Goal: Communication & Community: Answer question/provide support

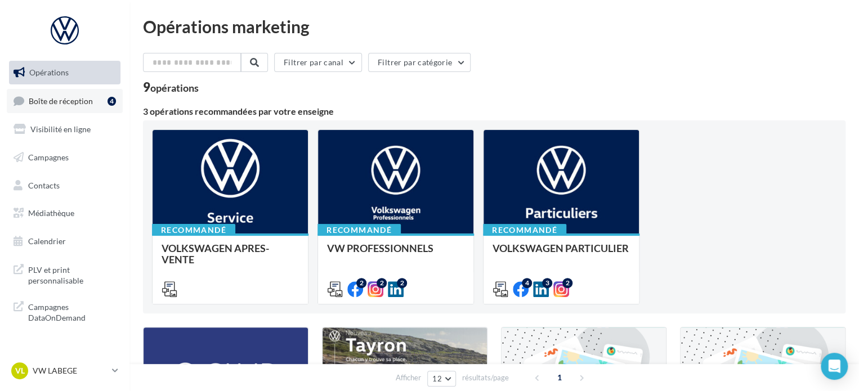
click at [42, 100] on span "Boîte de réception" at bounding box center [61, 101] width 64 height 10
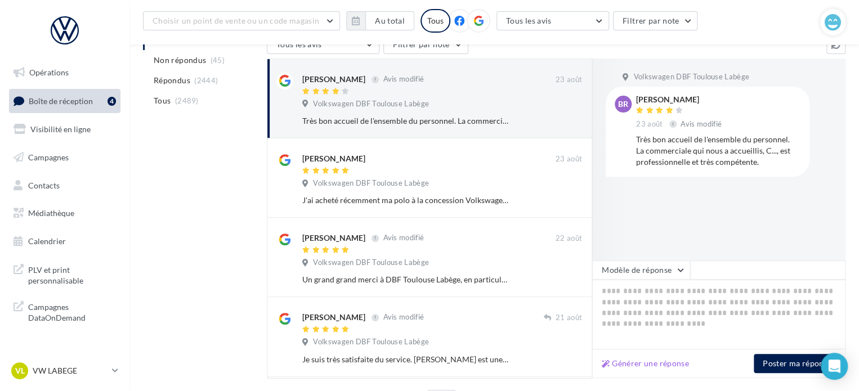
scroll to position [185, 0]
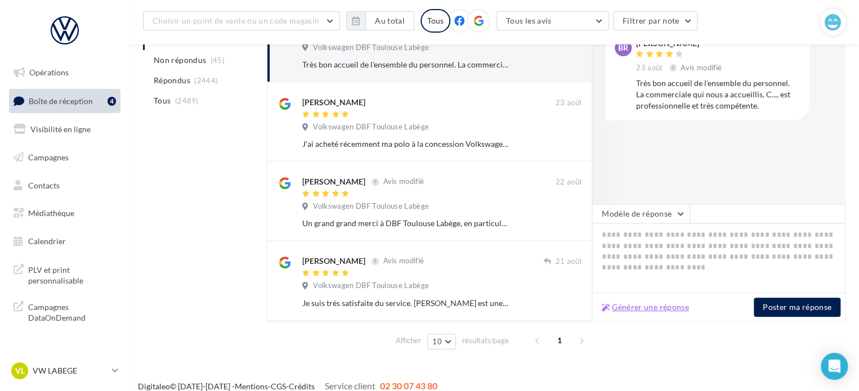
click at [649, 303] on button "Générer une réponse" at bounding box center [645, 308] width 96 height 14
type textarea "**********"
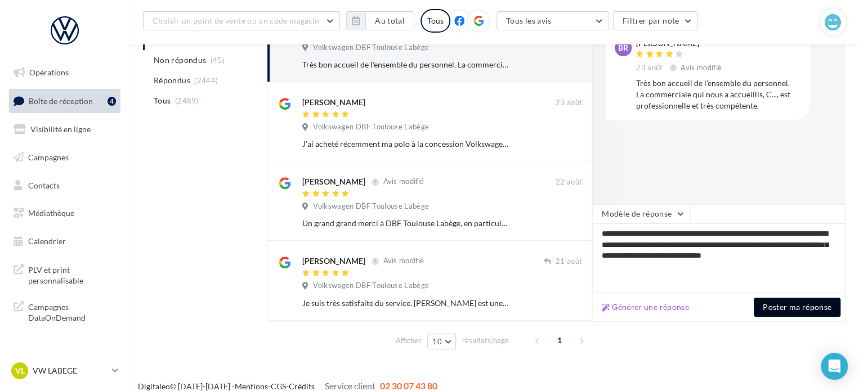
click at [769, 308] on button "Poster ma réponse" at bounding box center [797, 307] width 87 height 19
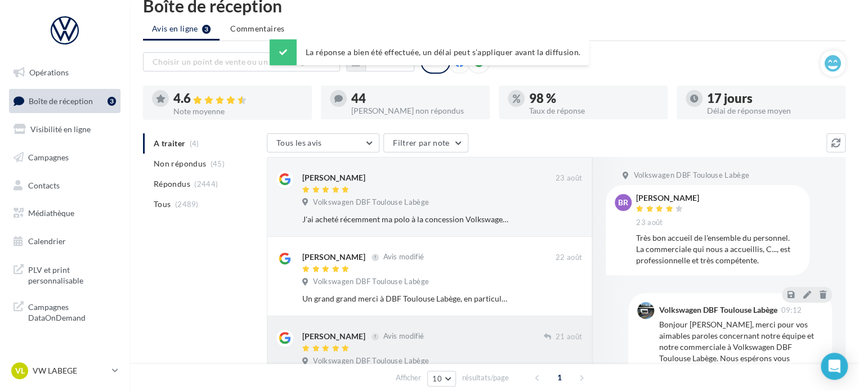
scroll to position [16, 0]
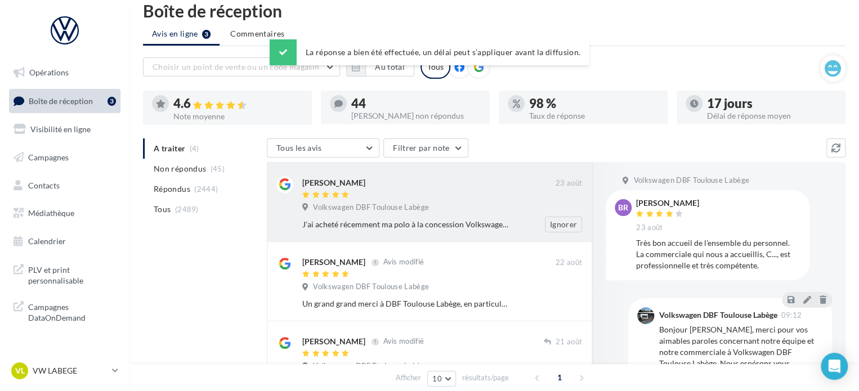
click at [390, 203] on span "Volkswagen DBF Toulouse Labège" at bounding box center [371, 208] width 116 height 10
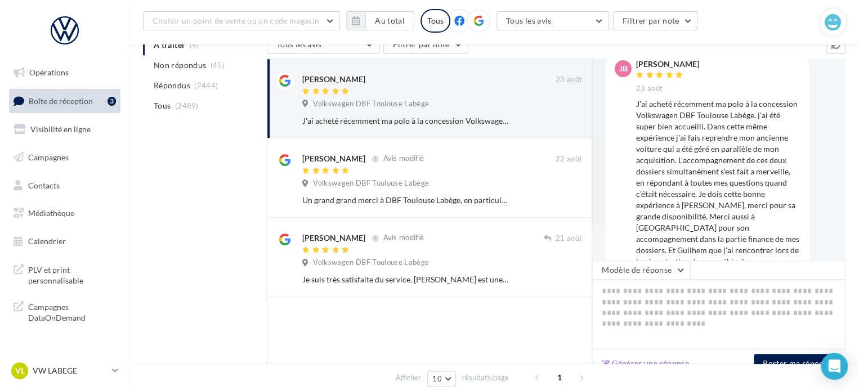
scroll to position [53, 0]
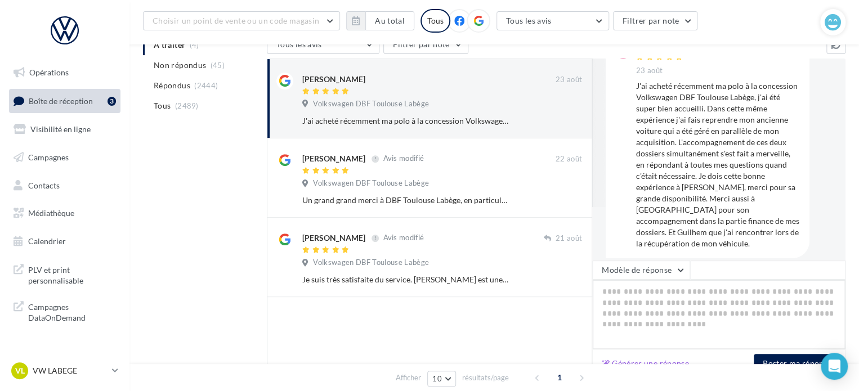
click at [674, 290] on textarea at bounding box center [718, 315] width 253 height 70
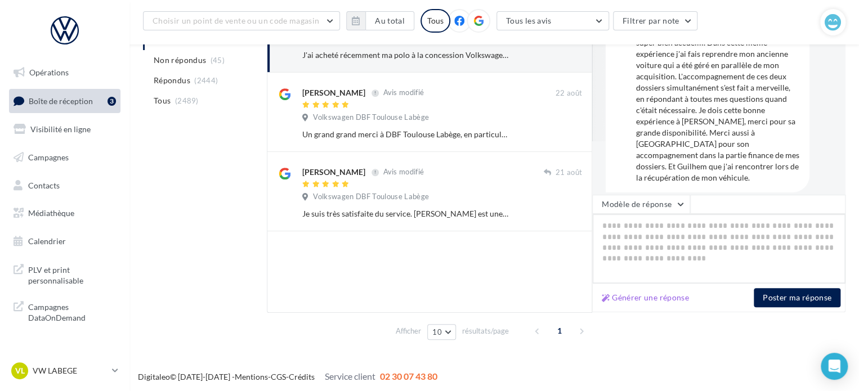
scroll to position [196, 0]
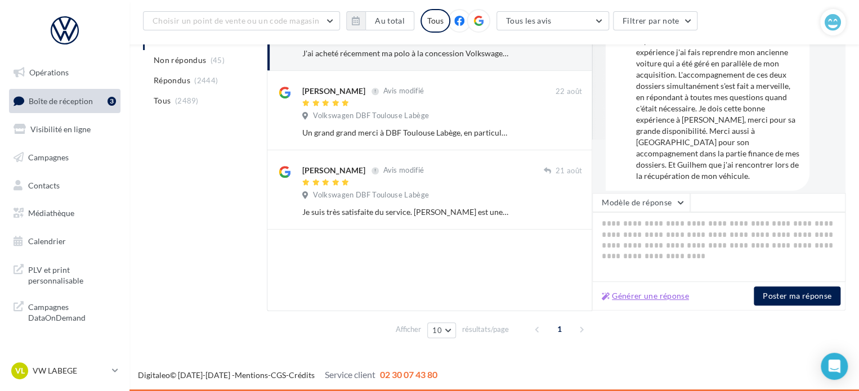
click at [669, 294] on button "Générer une réponse" at bounding box center [645, 296] width 96 height 14
type textarea "**********"
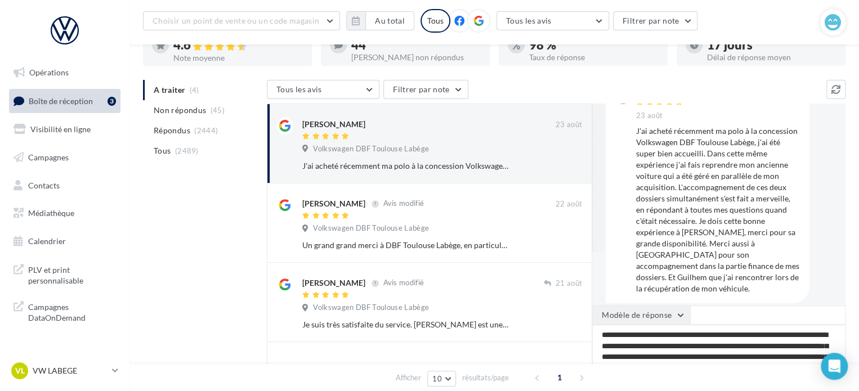
scroll to position [140, 0]
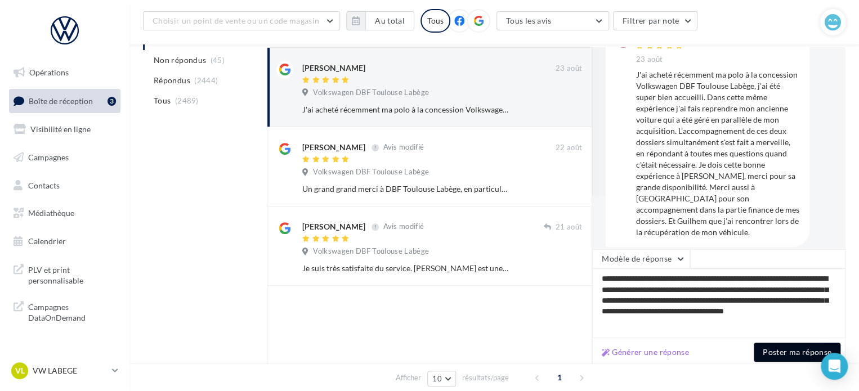
click at [800, 355] on button "Poster ma réponse" at bounding box center [797, 352] width 87 height 19
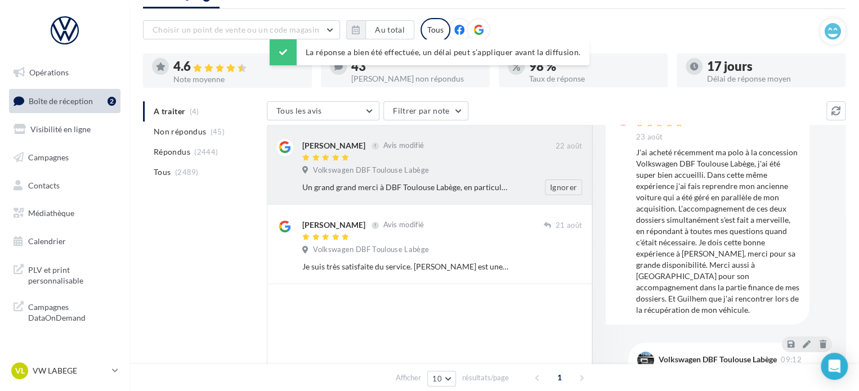
scroll to position [27, 0]
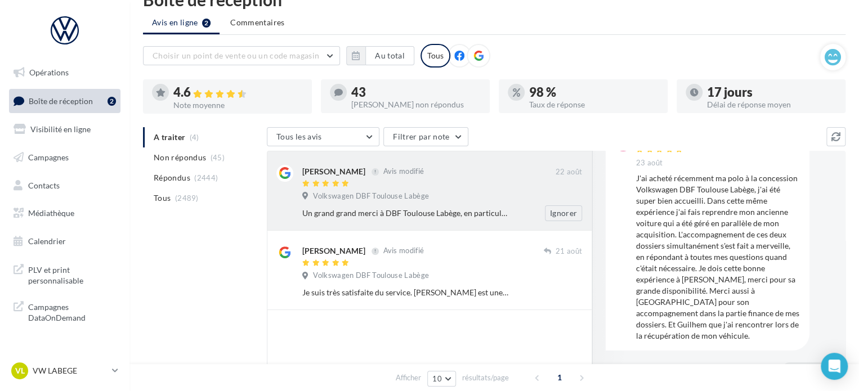
click at [443, 193] on div "Volkswagen DBF Toulouse Labège" at bounding box center [442, 197] width 280 height 12
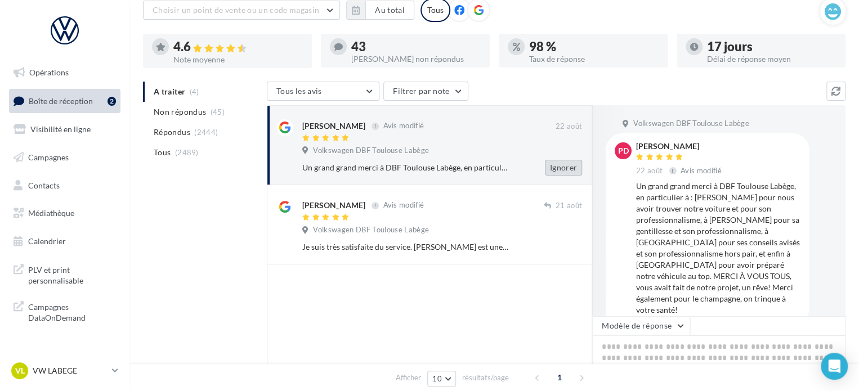
scroll to position [140, 0]
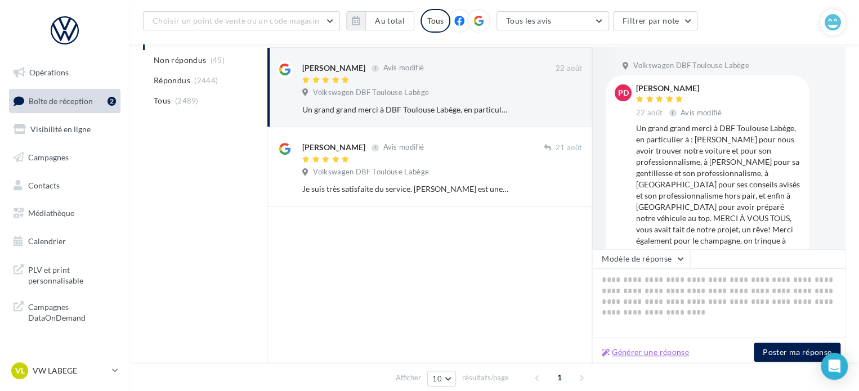
click at [656, 354] on button "Générer une réponse" at bounding box center [645, 353] width 96 height 14
type textarea "**********"
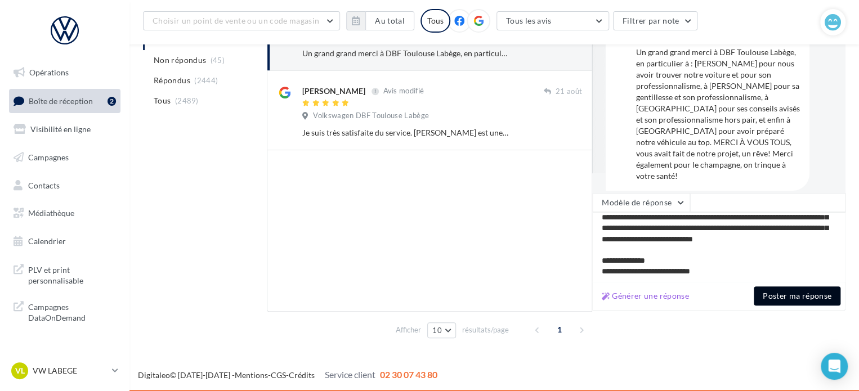
scroll to position [48, 0]
click at [819, 300] on button "Poster ma réponse" at bounding box center [797, 296] width 87 height 19
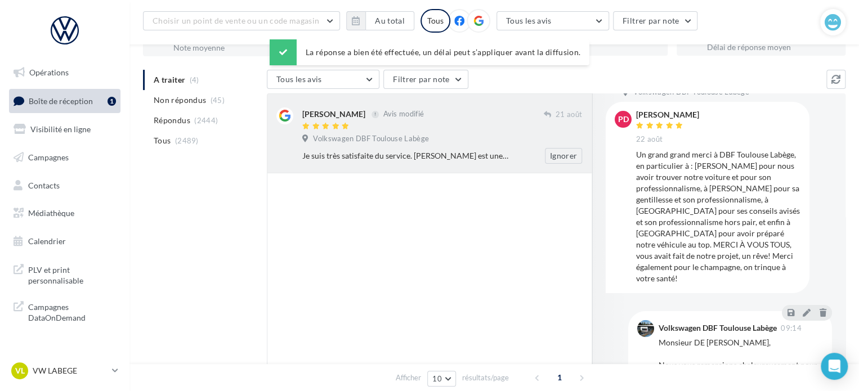
scroll to position [83, 0]
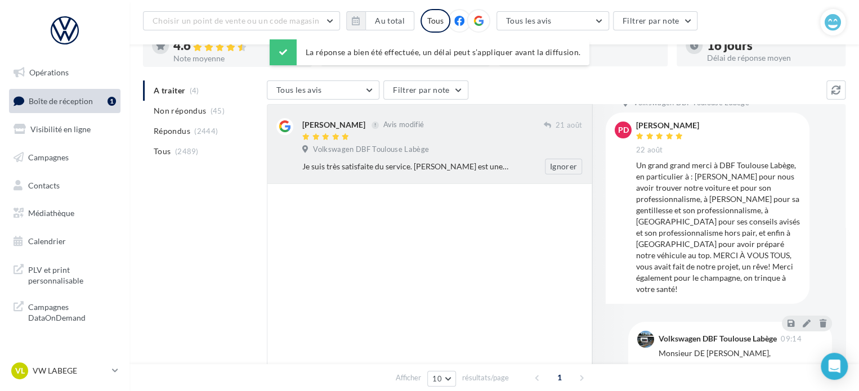
click at [391, 162] on div "Je suis très satisfaite du service. [PERSON_NAME] est une professionnelle remar…" at bounding box center [405, 166] width 207 height 11
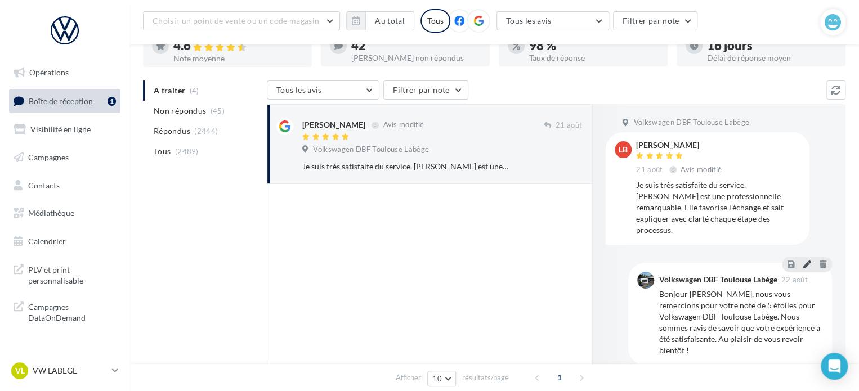
click at [809, 258] on button at bounding box center [807, 264] width 12 height 14
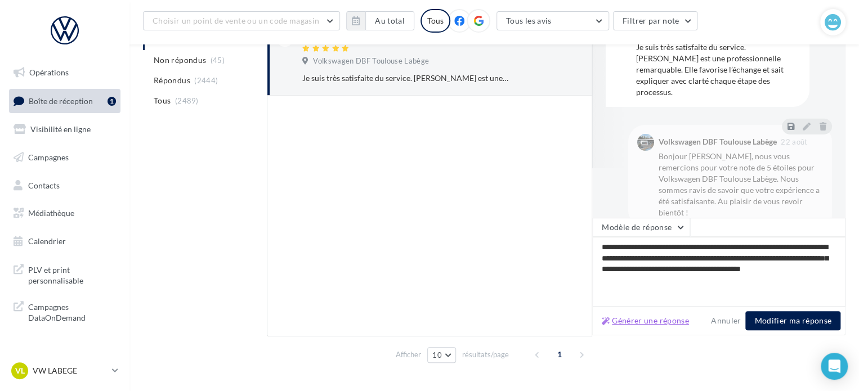
scroll to position [196, 0]
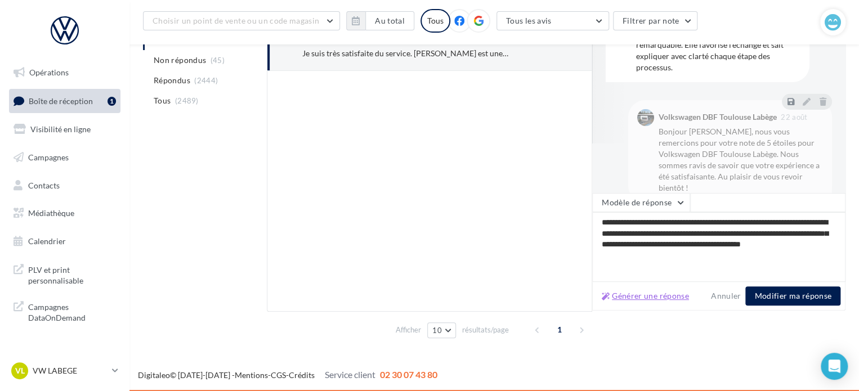
click at [673, 295] on button "Générer une réponse" at bounding box center [645, 296] width 96 height 14
type textarea "**********"
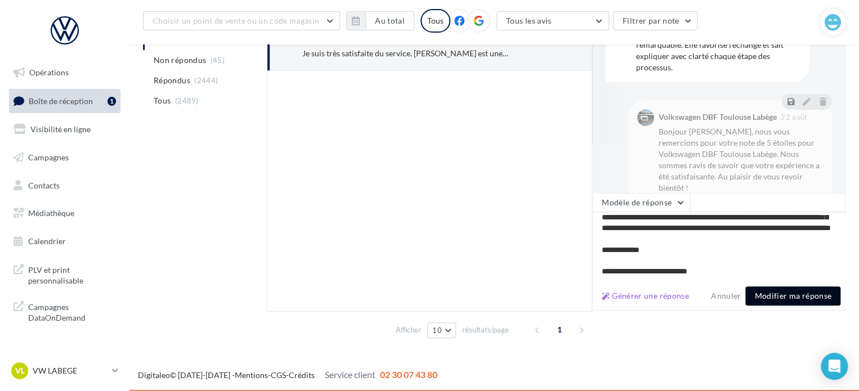
click at [765, 294] on button "Modifier ma réponse" at bounding box center [792, 296] width 95 height 19
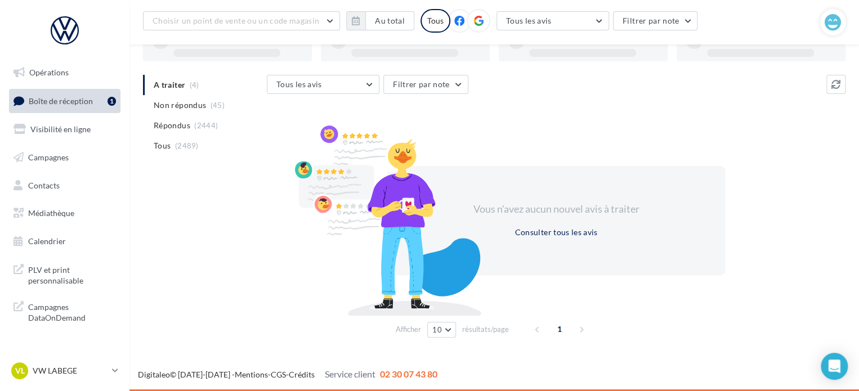
scroll to position [87, 0]
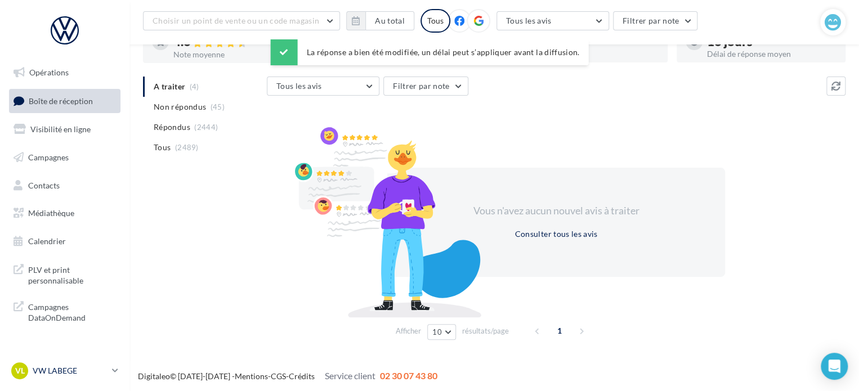
click at [105, 367] on p "VW LABEGE" at bounding box center [70, 370] width 75 height 11
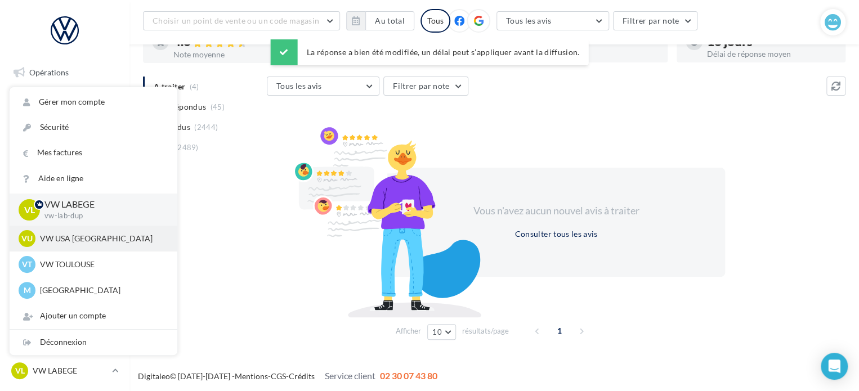
click at [120, 243] on p "VW USA [GEOGRAPHIC_DATA]" at bounding box center [102, 238] width 124 height 11
